Goal: Check status: Check status

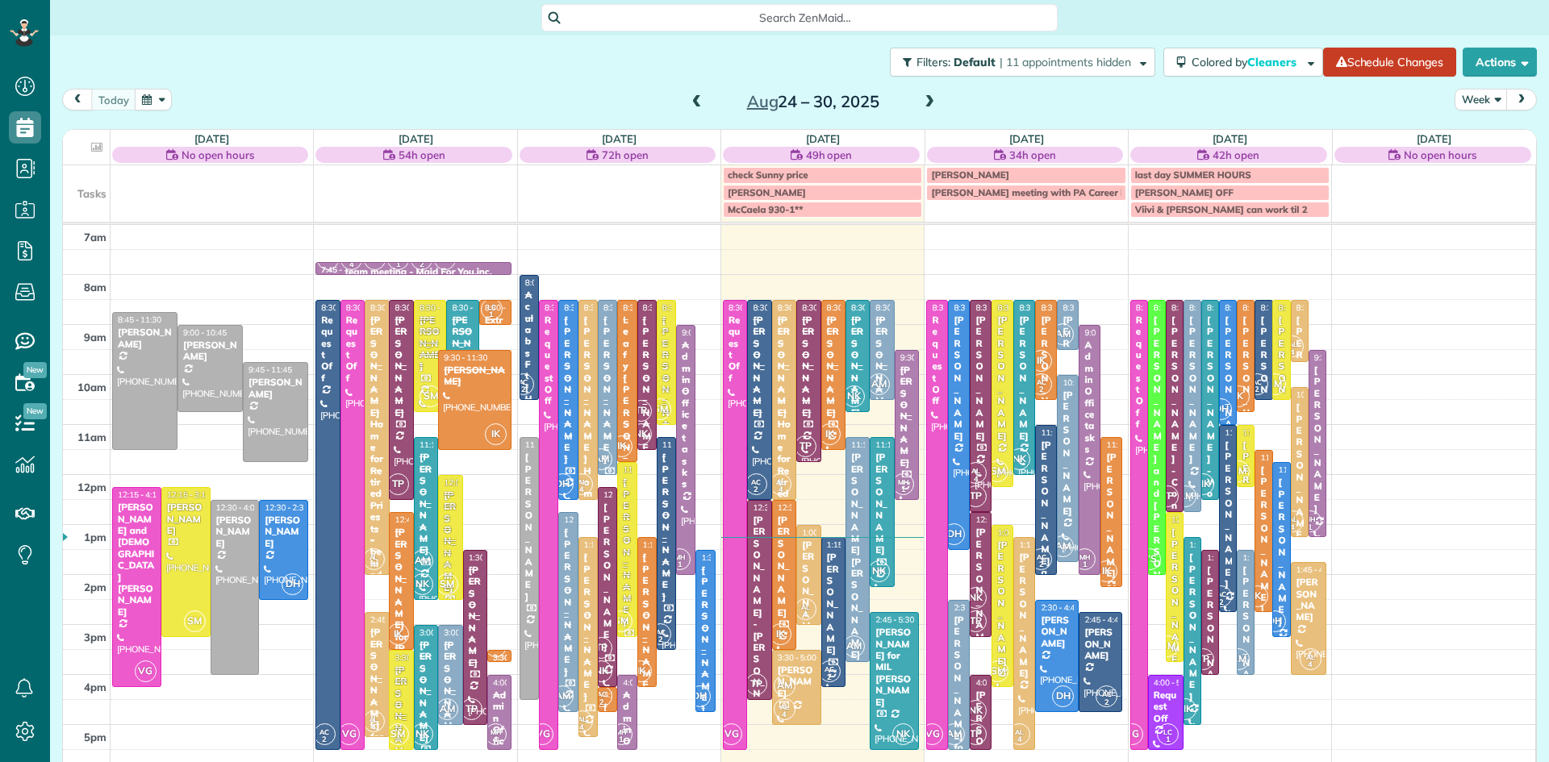
scroll to position [7, 7]
click at [758, 584] on div "[PERSON_NAME] - [PERSON_NAME] Funeral Home" at bounding box center [759, 660] width 15 height 290
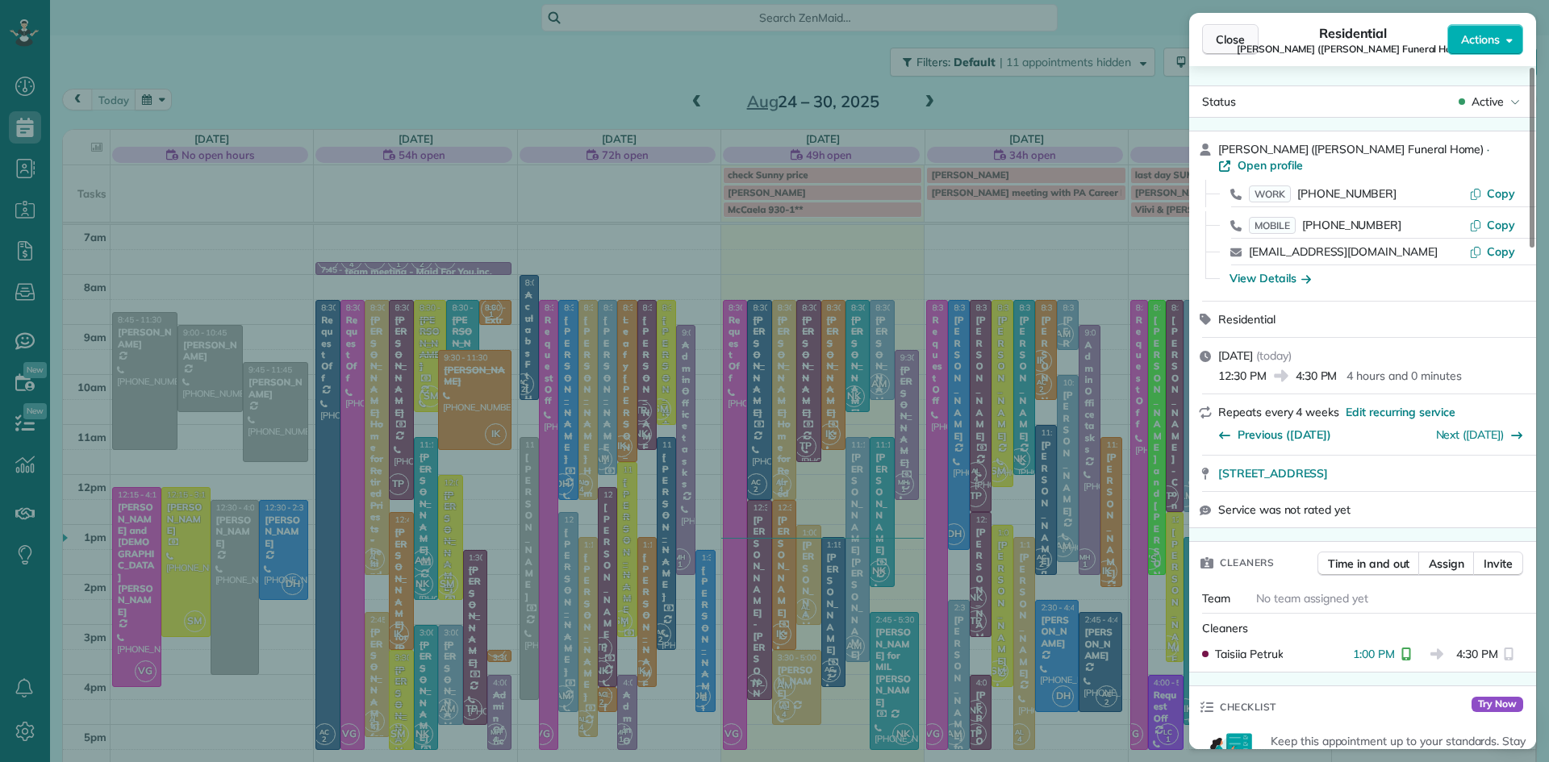
click at [1229, 40] on span "Close" at bounding box center [1230, 39] width 29 height 16
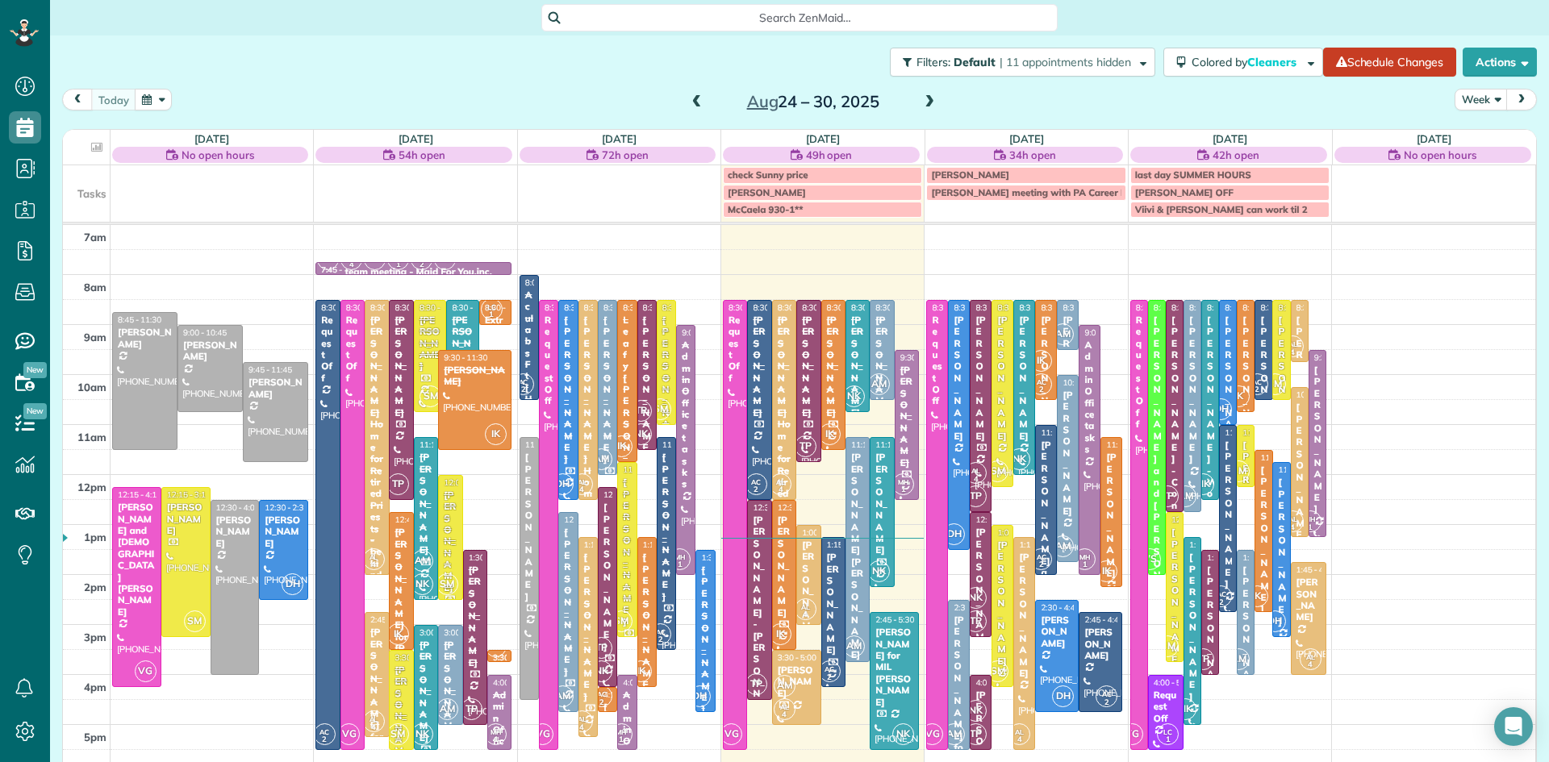
click at [925, 98] on span at bounding box center [929, 102] width 18 height 15
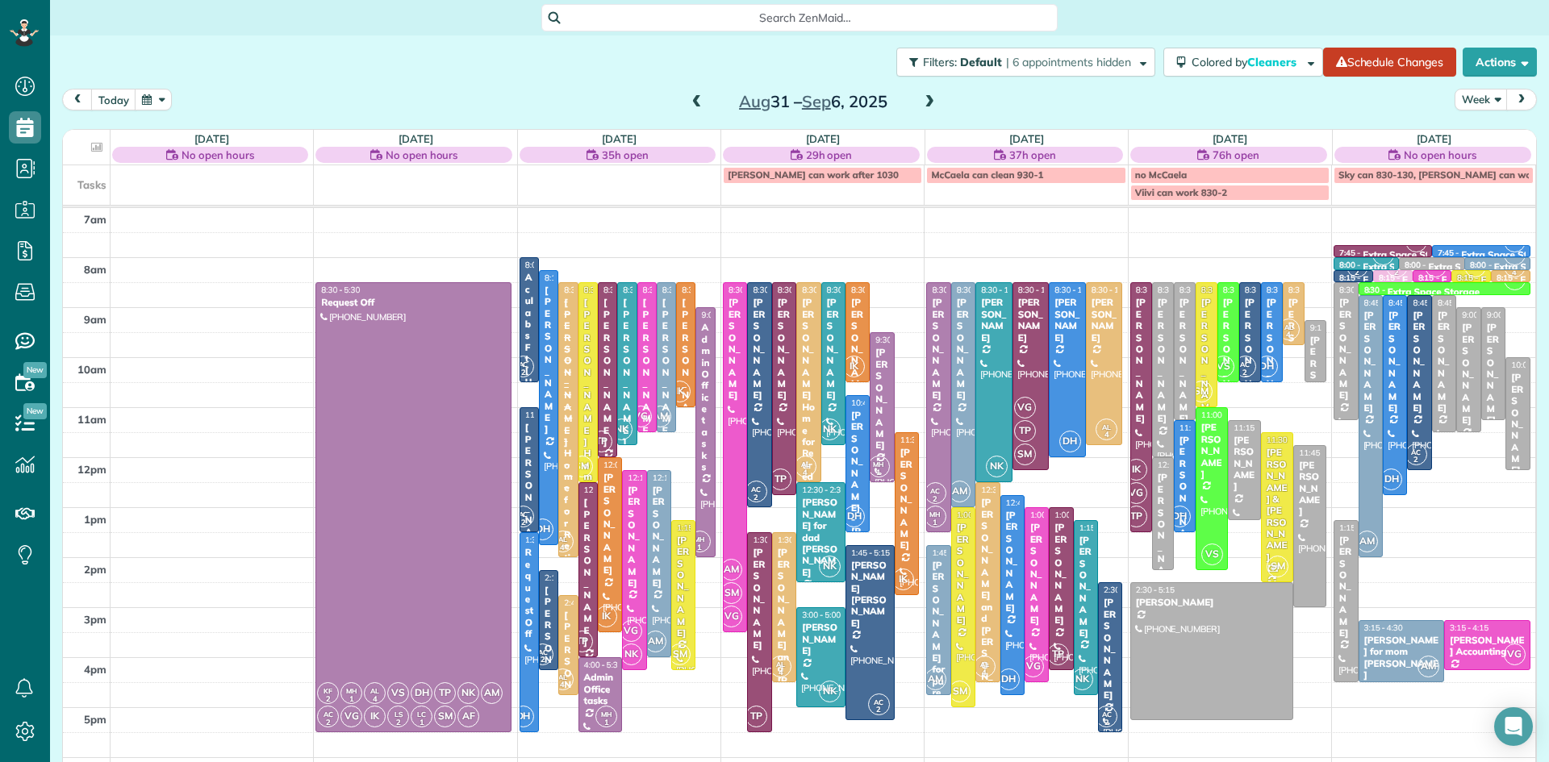
click at [928, 100] on span at bounding box center [929, 102] width 18 height 15
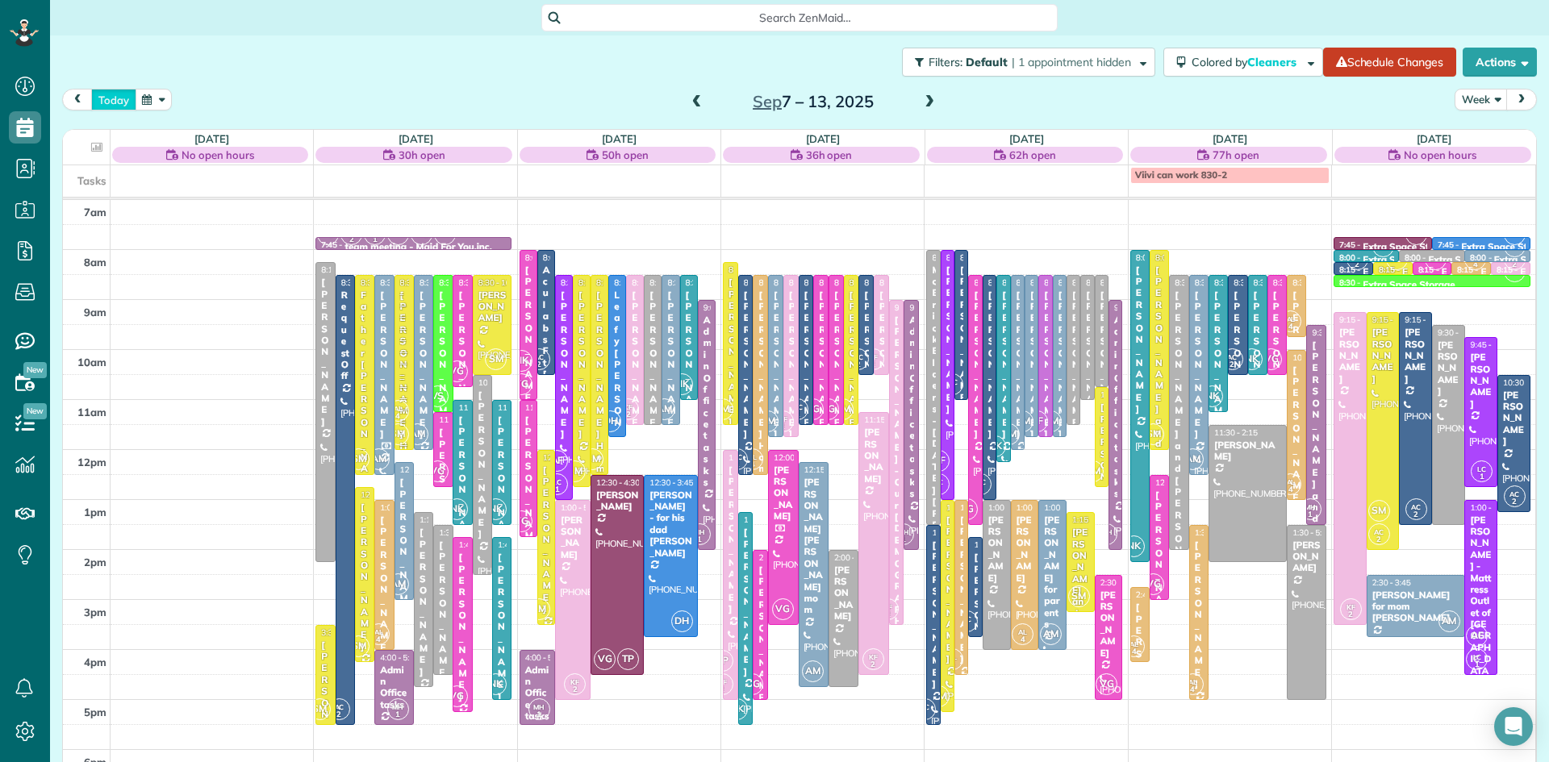
click at [101, 98] on button "today" at bounding box center [113, 100] width 45 height 22
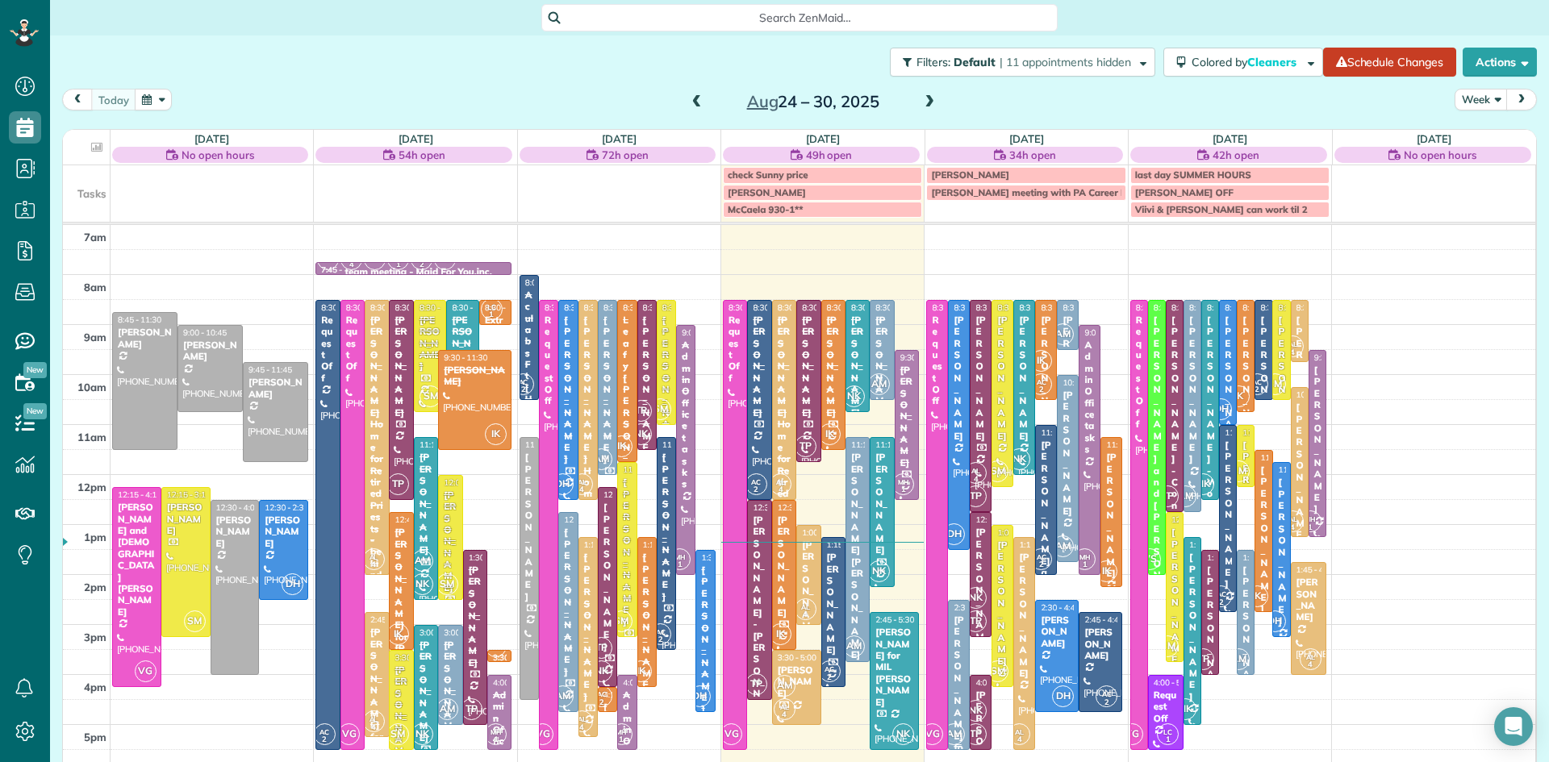
click at [958, 661] on div "[PERSON_NAME] for parents" at bounding box center [959, 719] width 12 height 209
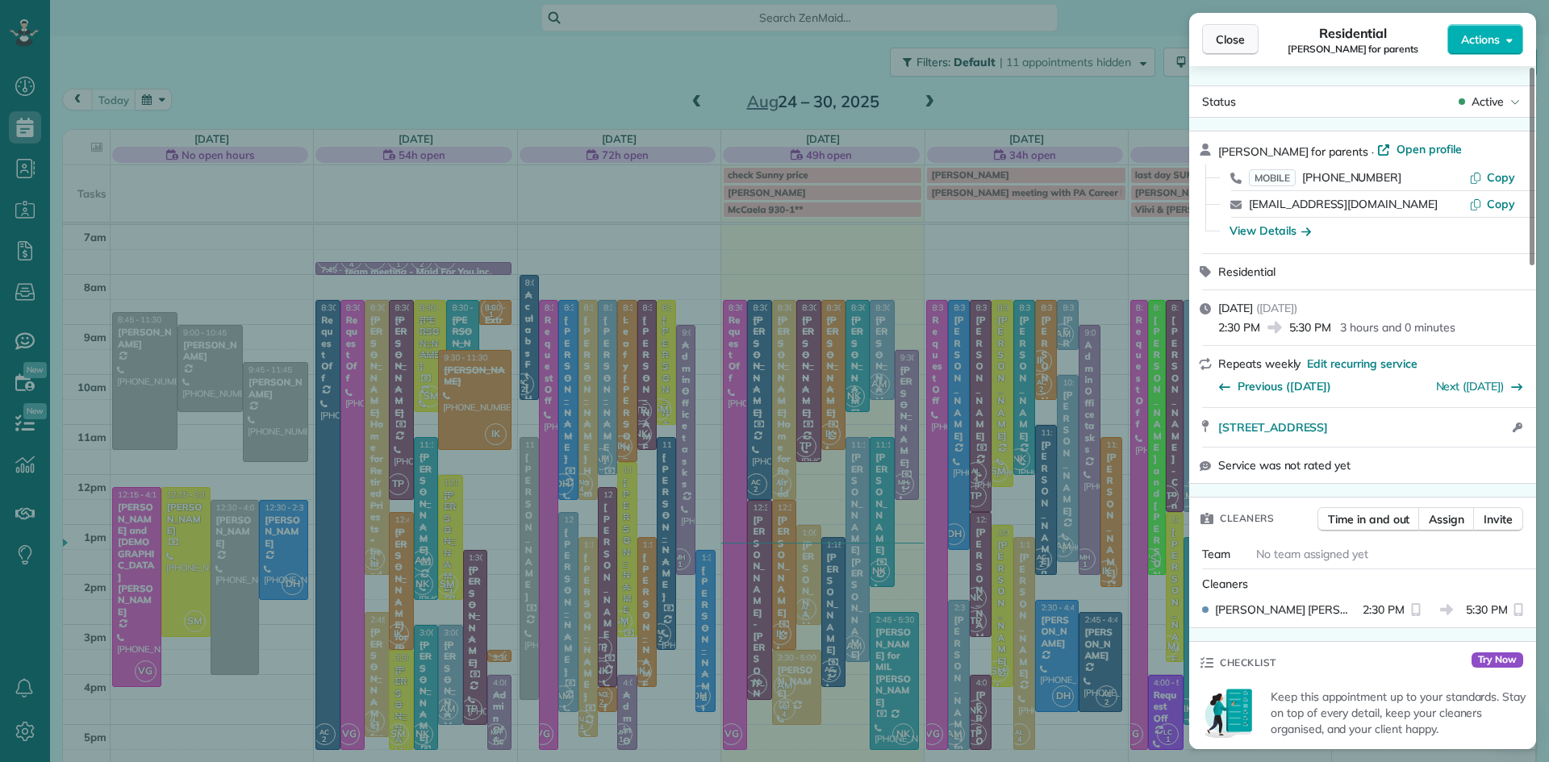
click at [1237, 40] on span "Close" at bounding box center [1230, 39] width 29 height 16
